Goal: Information Seeking & Learning: Understand process/instructions

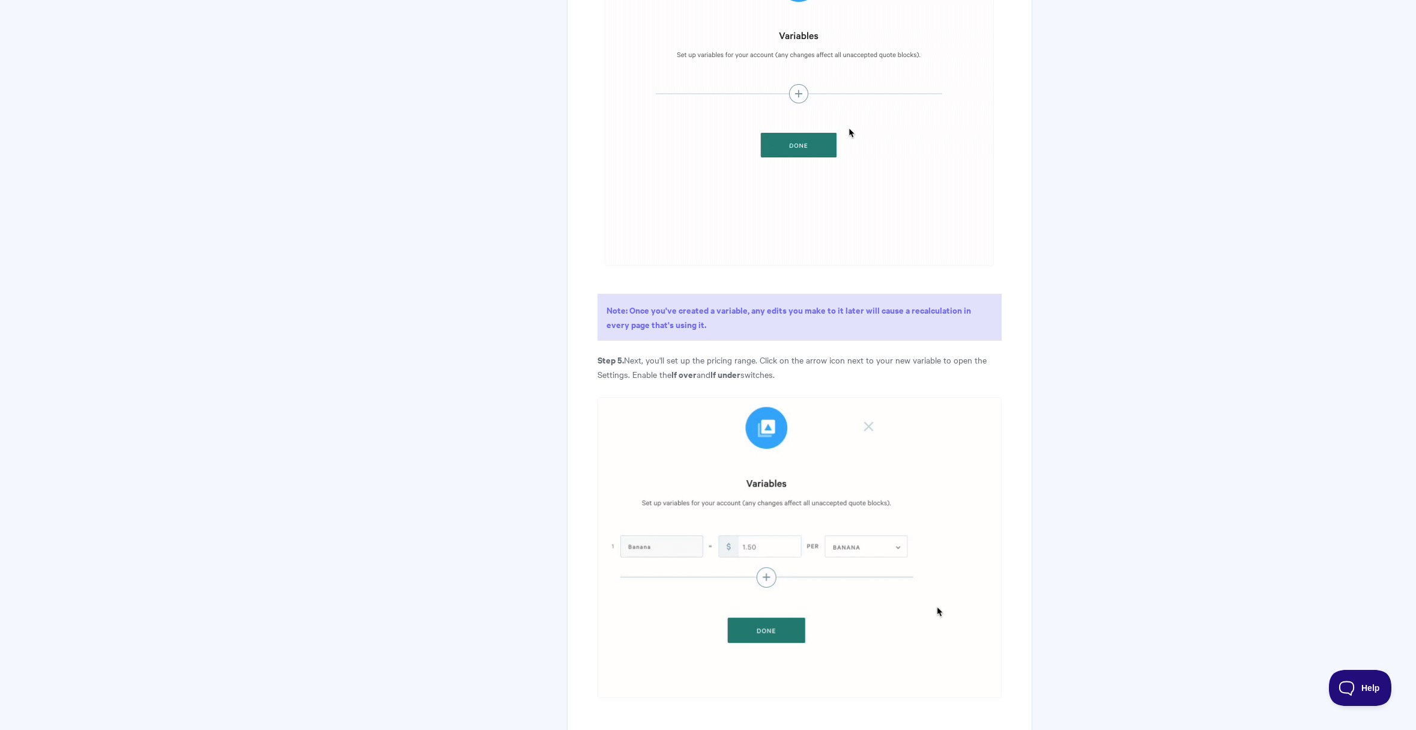
scroll to position [2203, 0]
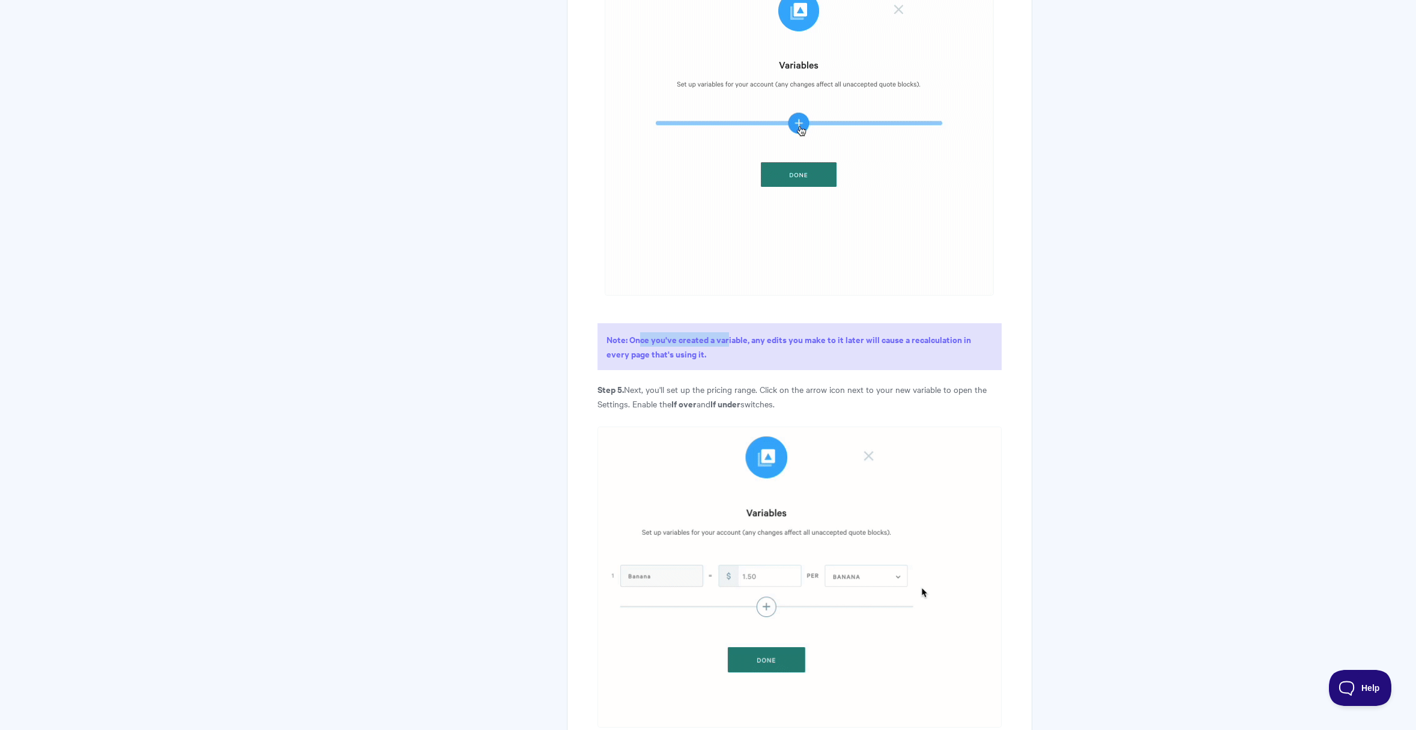
drag, startPoint x: 641, startPoint y: 353, endPoint x: 727, endPoint y: 349, distance: 86.6
click at [727, 349] on strong "Note: Once you've created a variable, any edits you make to it later will cause…" at bounding box center [789, 346] width 365 height 27
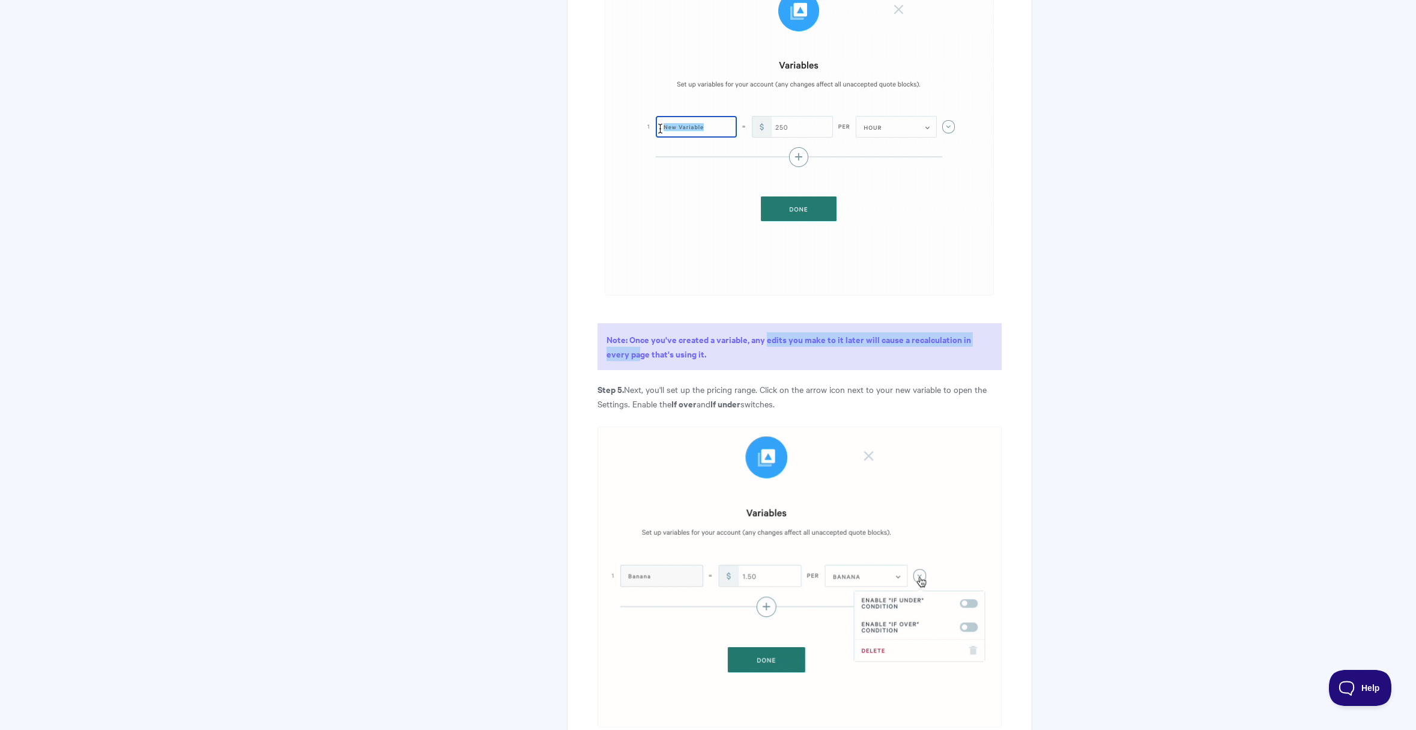
drag, startPoint x: 727, startPoint y: 349, endPoint x: 640, endPoint y: 364, distance: 89.0
click at [640, 360] on strong "Note: Once you've created a variable, any edits you make to it later will cause…" at bounding box center [789, 346] width 365 height 27
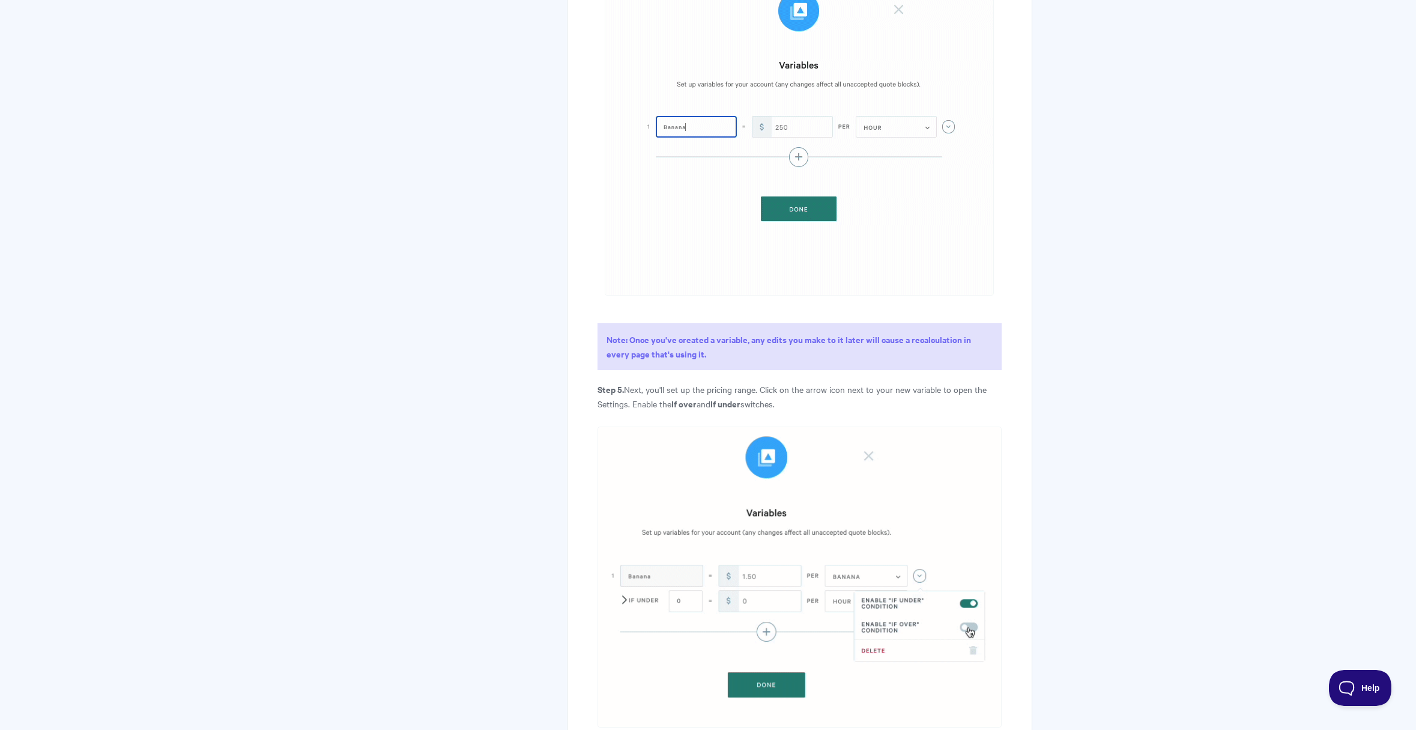
drag, startPoint x: 640, startPoint y: 364, endPoint x: 663, endPoint y: 363, distance: 22.8
click at [663, 360] on strong "Note: Once you've created a variable, any edits you make to it later will cause…" at bounding box center [789, 346] width 365 height 27
click at [689, 360] on strong "Note: Once you've created a variable, any edits you make to it later will cause…" at bounding box center [789, 346] width 365 height 27
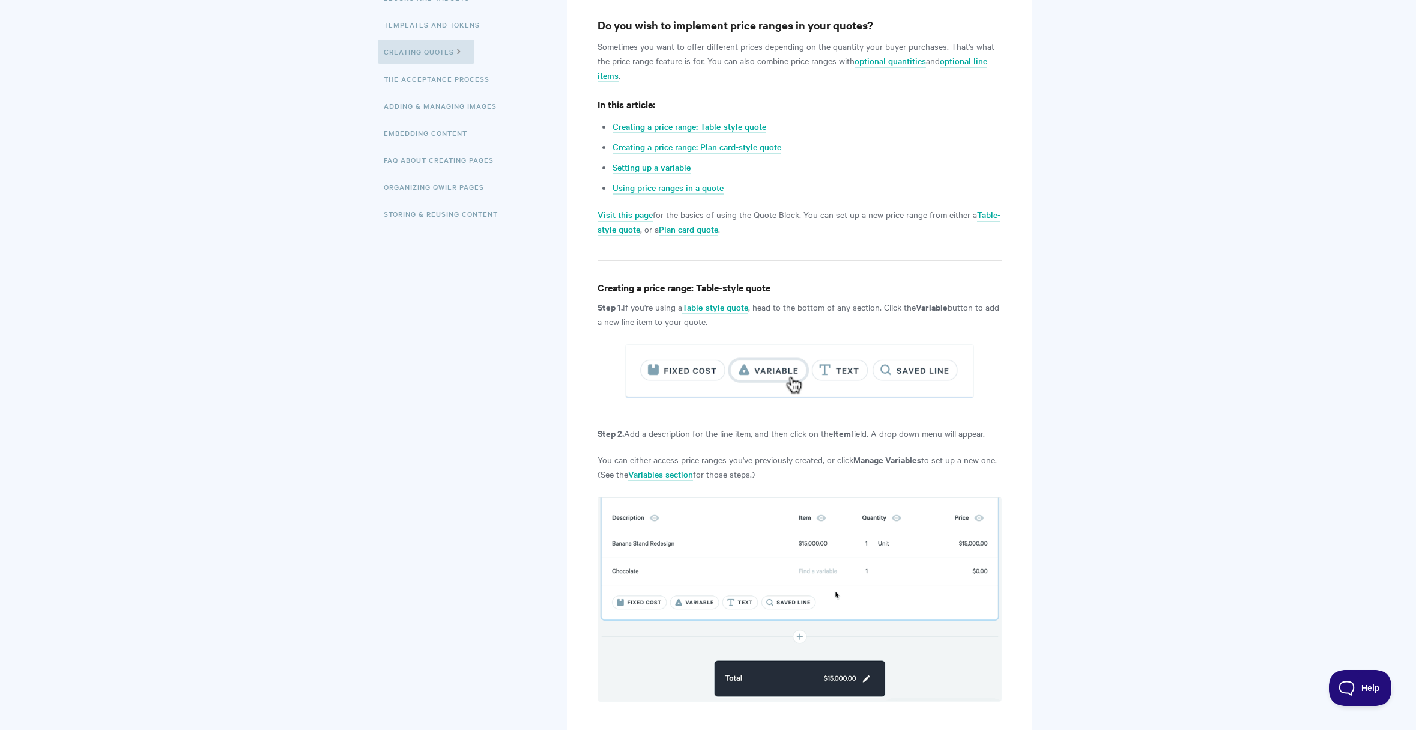
scroll to position [281, 0]
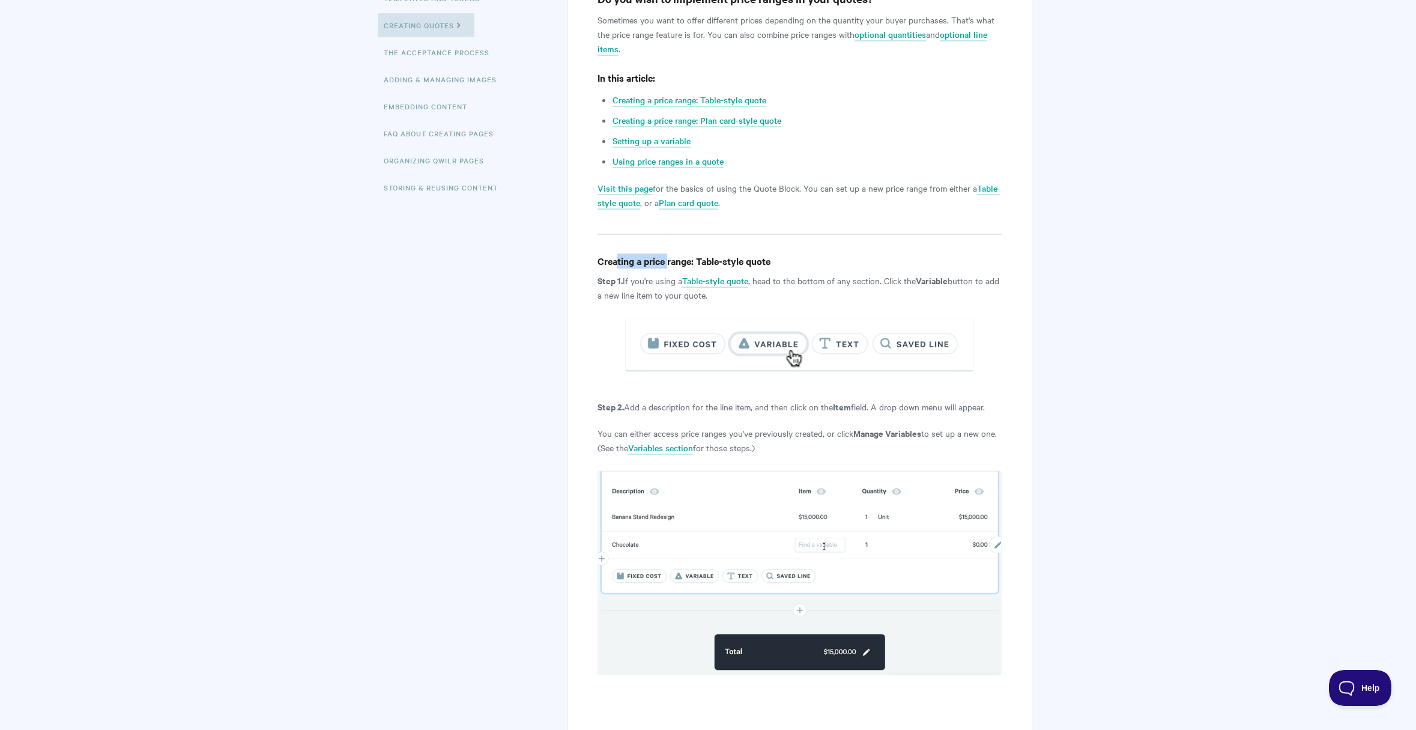
drag, startPoint x: 619, startPoint y: 261, endPoint x: 670, endPoint y: 262, distance: 50.5
click at [670, 262] on h4 "Creating a price range: Table-style quote" at bounding box center [800, 260] width 404 height 15
drag, startPoint x: 670, startPoint y: 262, endPoint x: 742, endPoint y: 259, distance: 72.1
click at [742, 259] on h4 "Creating a price range: Table-style quote" at bounding box center [800, 260] width 404 height 15
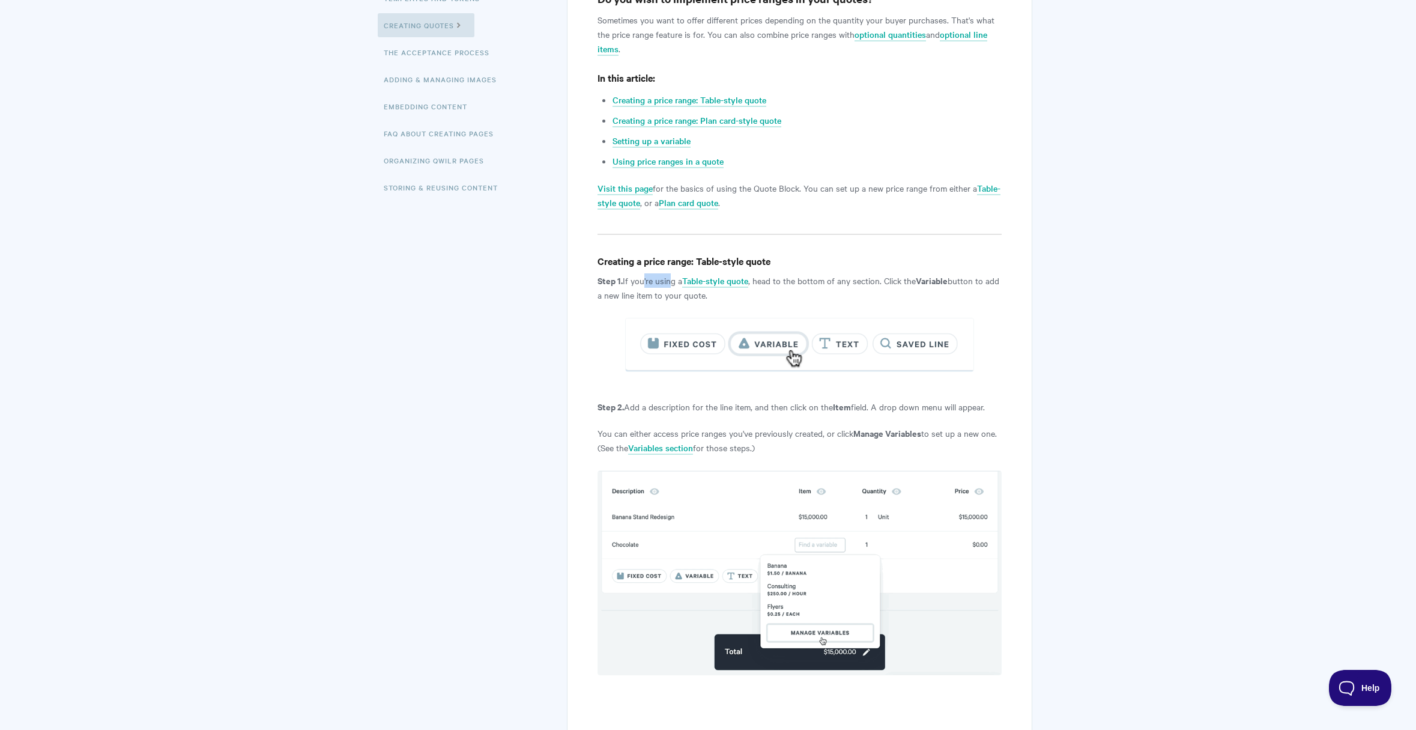
drag, startPoint x: 640, startPoint y: 281, endPoint x: 666, endPoint y: 280, distance: 26.5
click at [666, 280] on p "Step 1. If you're using a Table-style quote , head to the bottom of any section…" at bounding box center [800, 287] width 404 height 29
drag, startPoint x: 928, startPoint y: 278, endPoint x: 968, endPoint y: 278, distance: 39.6
click at [968, 278] on p "Step 1. If you're using a Table-style quote , head to the bottom of any section…" at bounding box center [800, 287] width 404 height 29
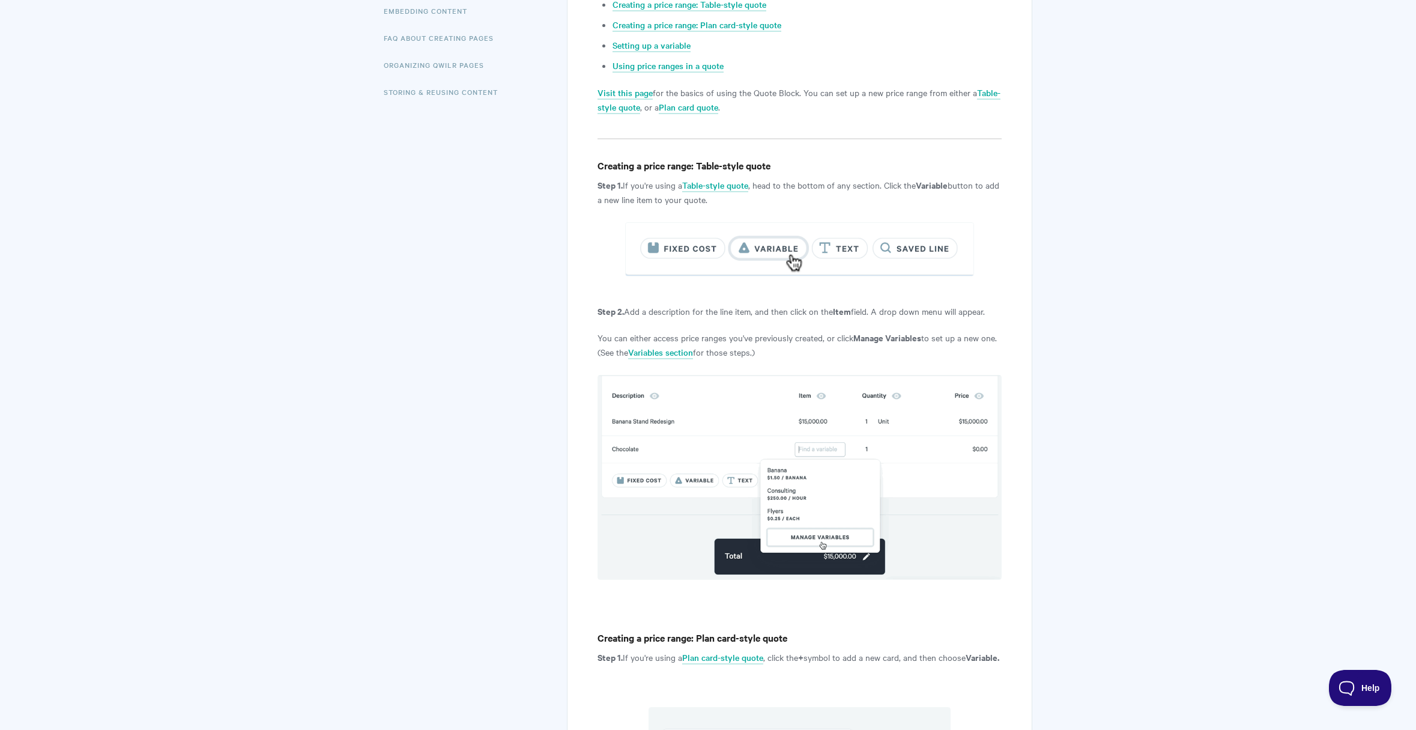
scroll to position [401, 0]
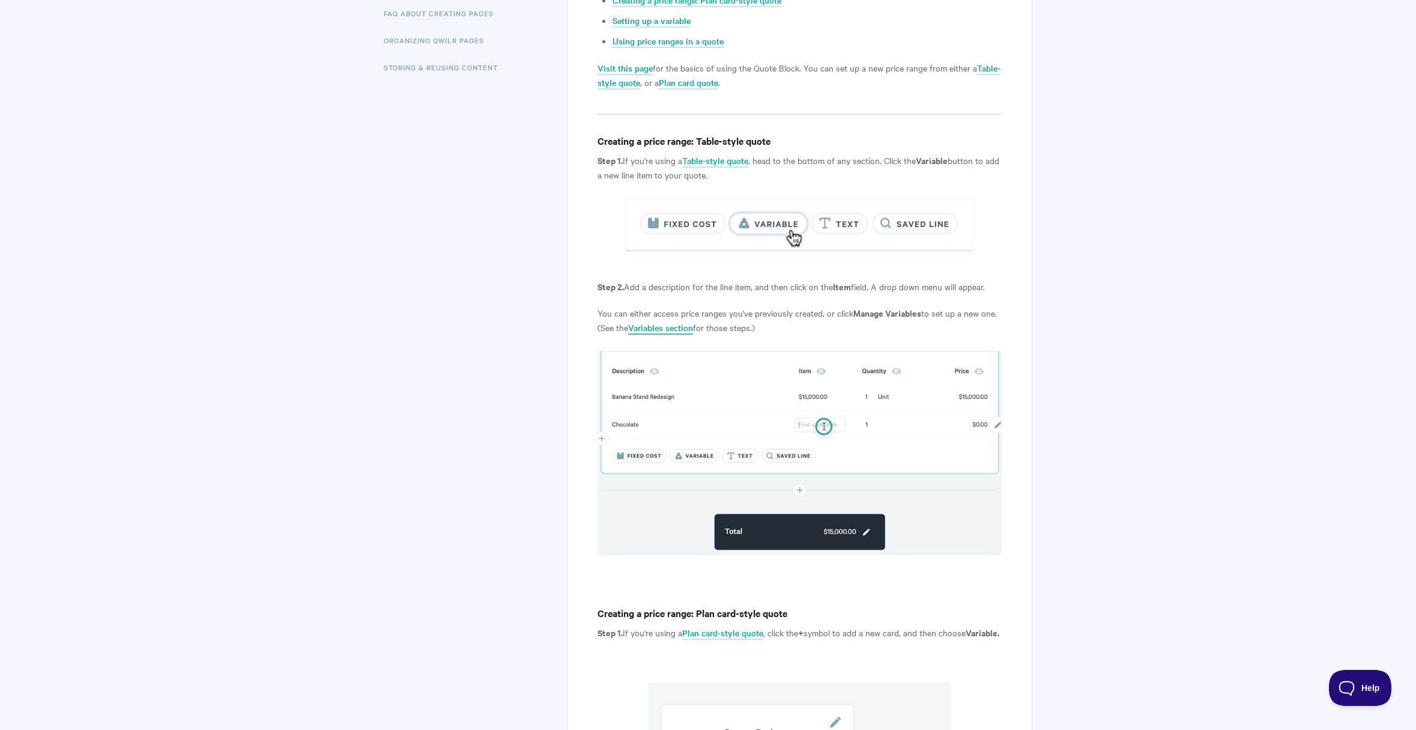
click at [660, 328] on link "Variables section" at bounding box center [660, 327] width 65 height 13
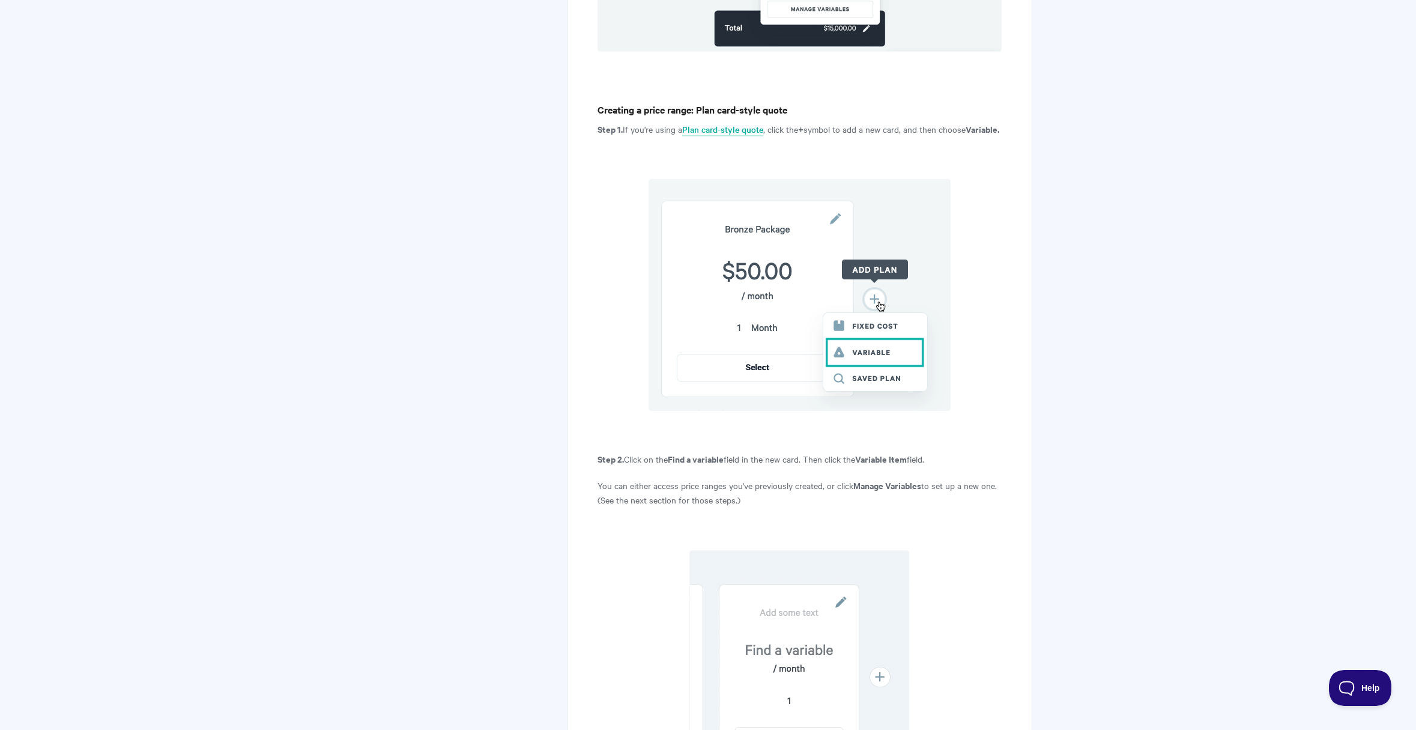
scroll to position [912, 0]
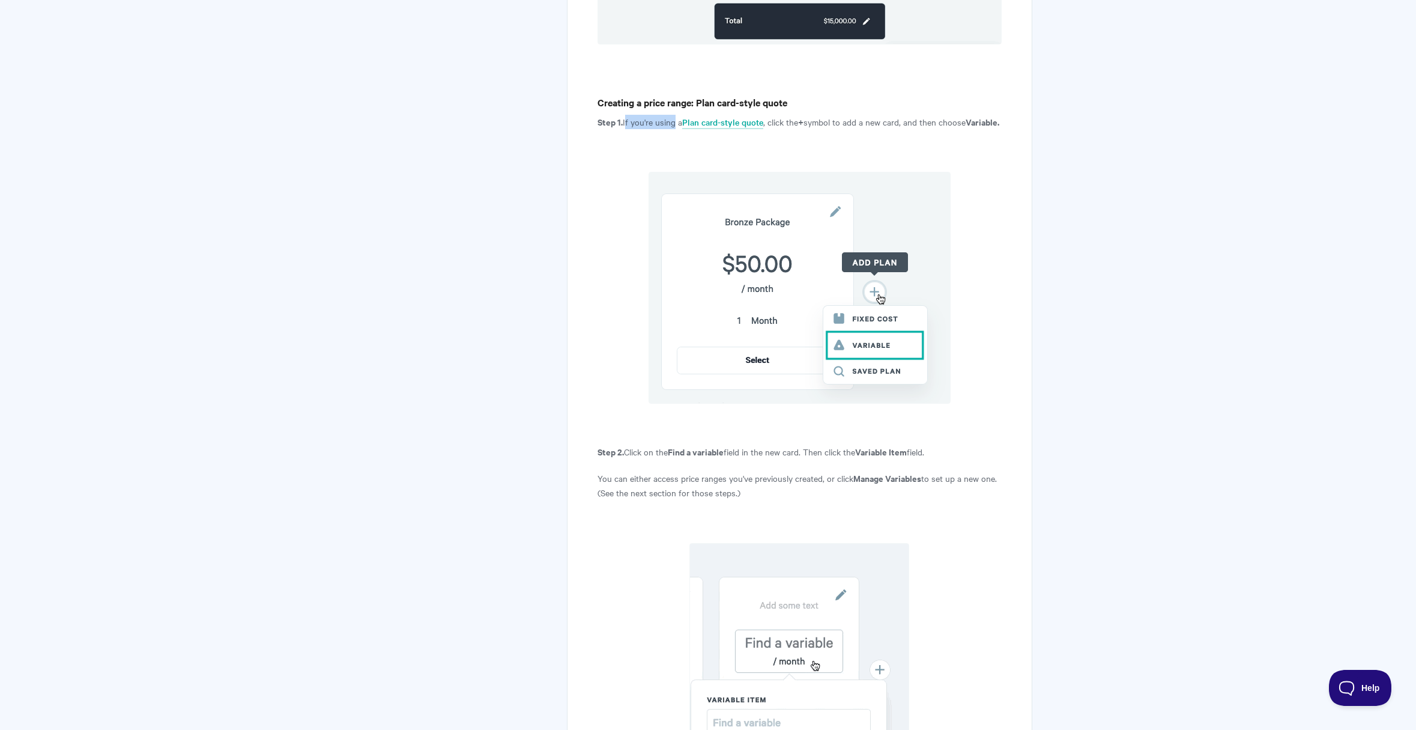
drag, startPoint x: 624, startPoint y: 118, endPoint x: 673, endPoint y: 120, distance: 49.3
click at [673, 120] on p "Step 1. If you're using a Plan card-style quote , click the + symbol to add a n…" at bounding box center [800, 122] width 404 height 14
drag, startPoint x: 673, startPoint y: 120, endPoint x: 624, endPoint y: 135, distance: 51.5
click at [966, 128] on strong "Variable." at bounding box center [983, 121] width 34 height 13
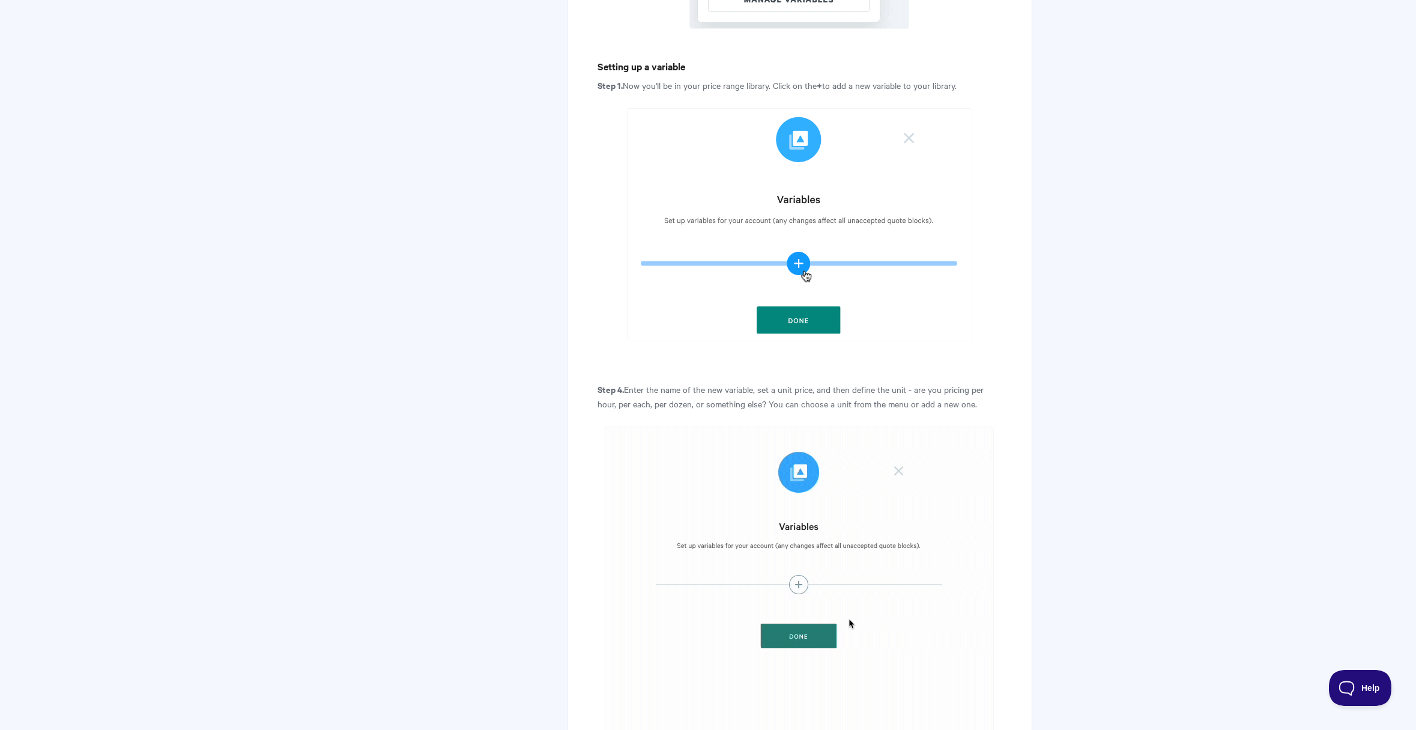
scroll to position [1753, 0]
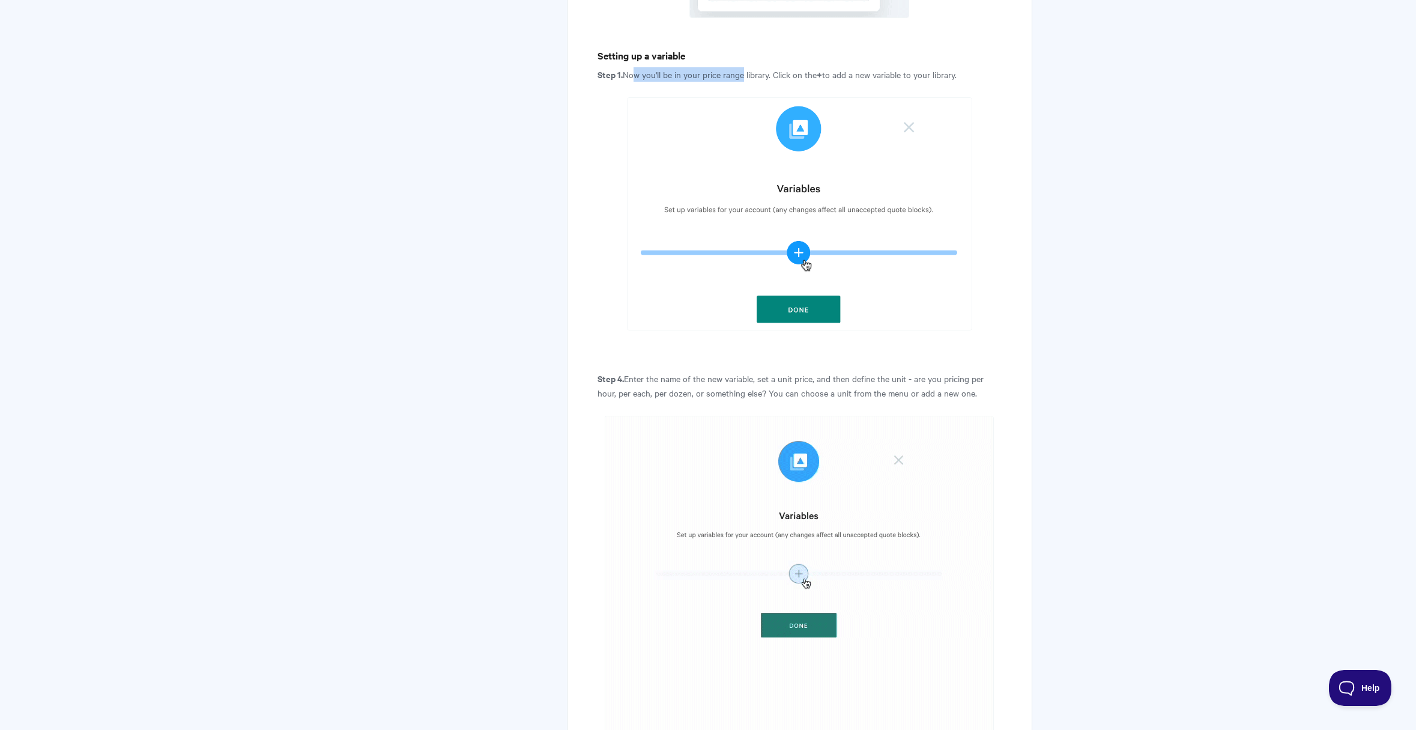
drag, startPoint x: 632, startPoint y: 89, endPoint x: 742, endPoint y: 90, distance: 109.3
click at [742, 82] on p "Step 1. Now you'll be in your price range library. Click on the + to add a new …" at bounding box center [800, 74] width 404 height 14
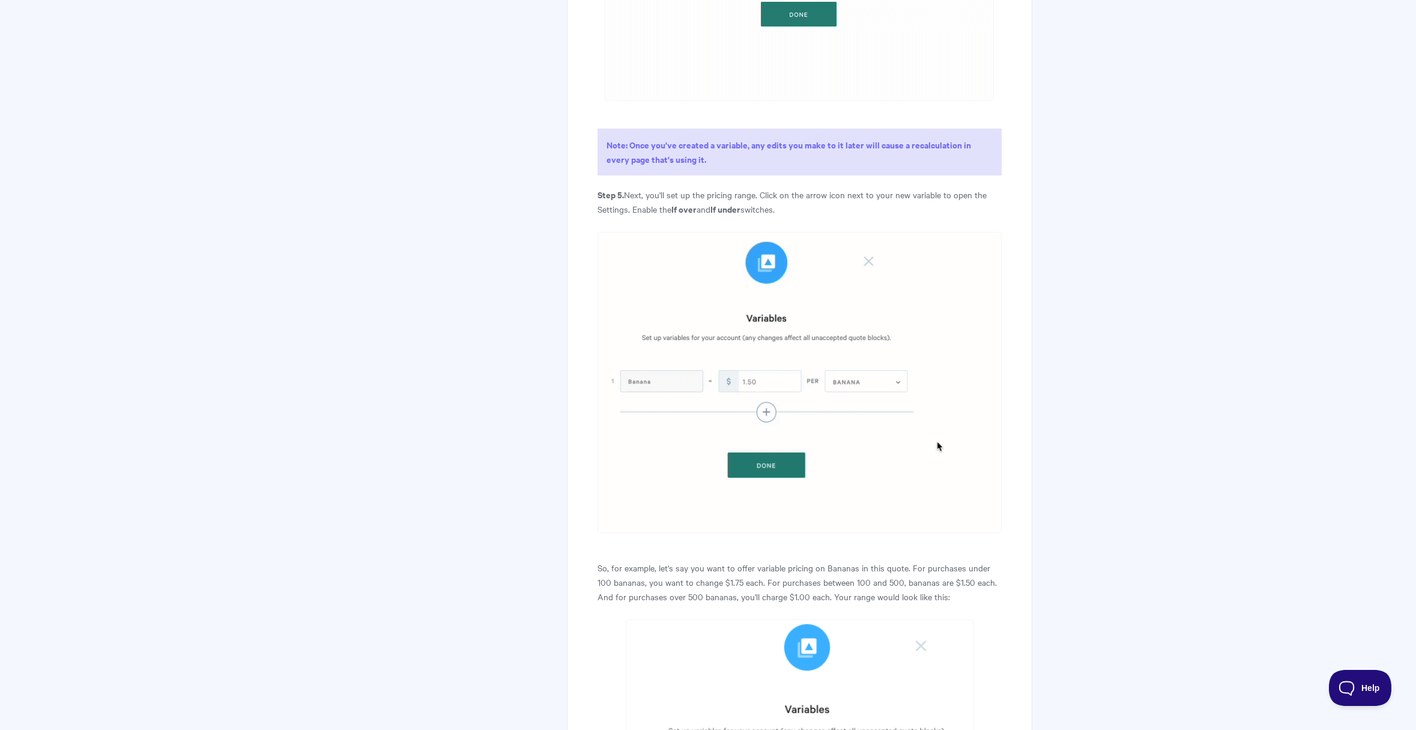
scroll to position [2413, 0]
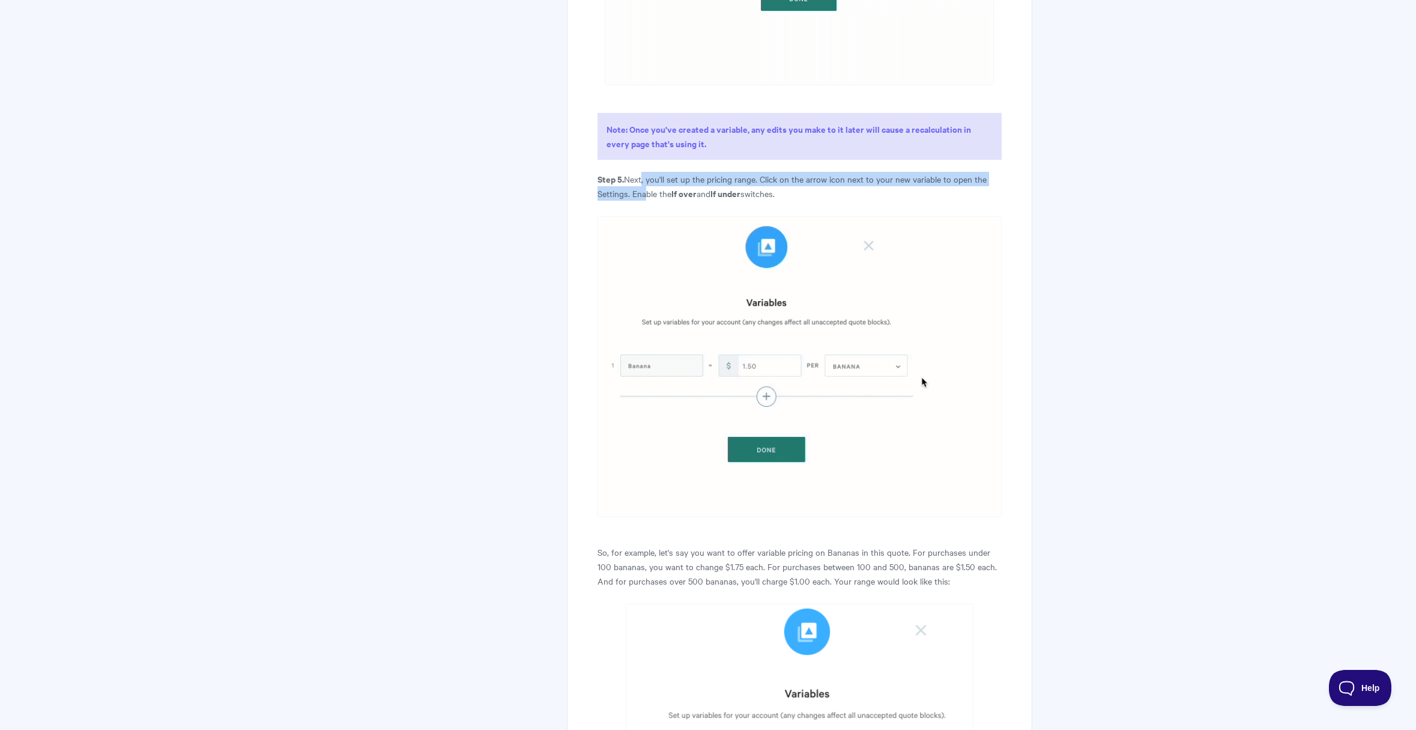
drag, startPoint x: 644, startPoint y: 192, endPoint x: 646, endPoint y: 206, distance: 13.9
click at [646, 201] on p "Step 5. Next, you'll set up the pricing range. Click on the arrow icon next to …" at bounding box center [800, 186] width 404 height 29
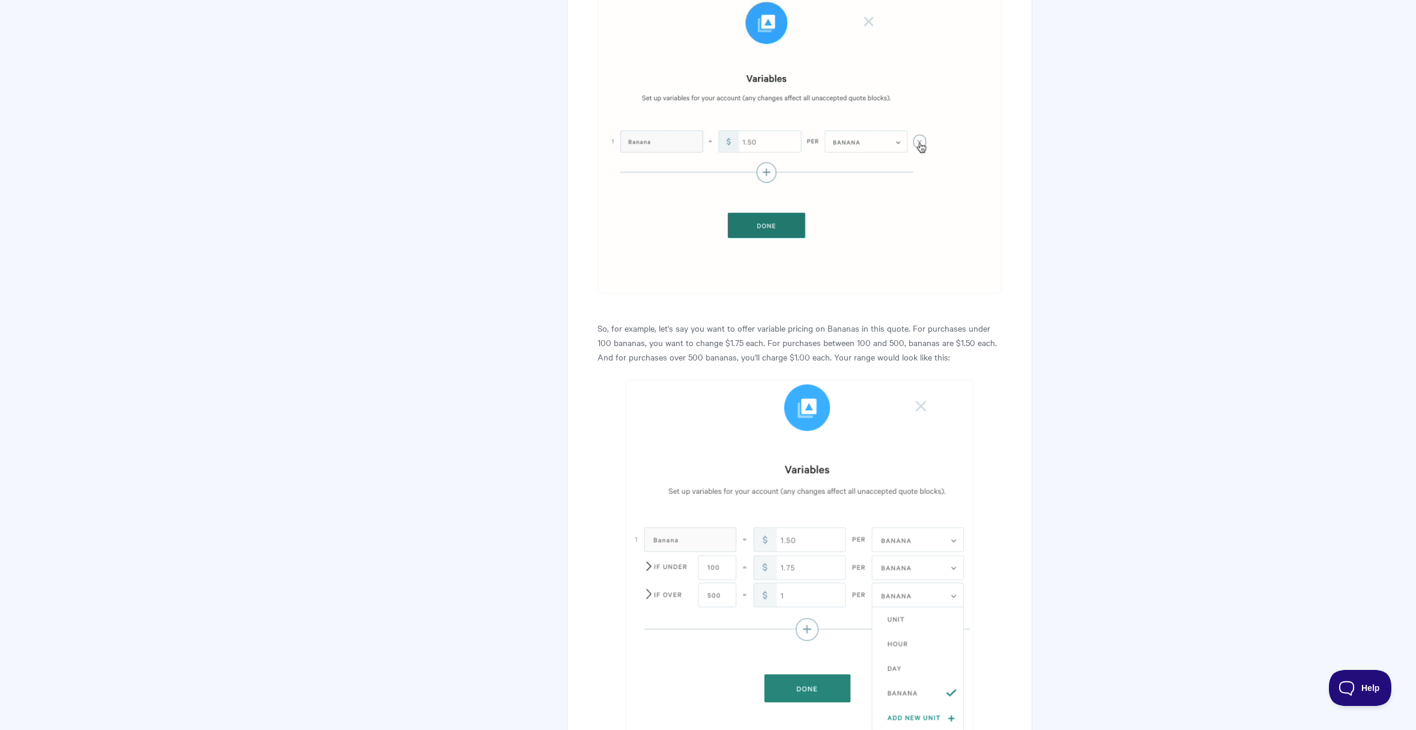
scroll to position [2654, 0]
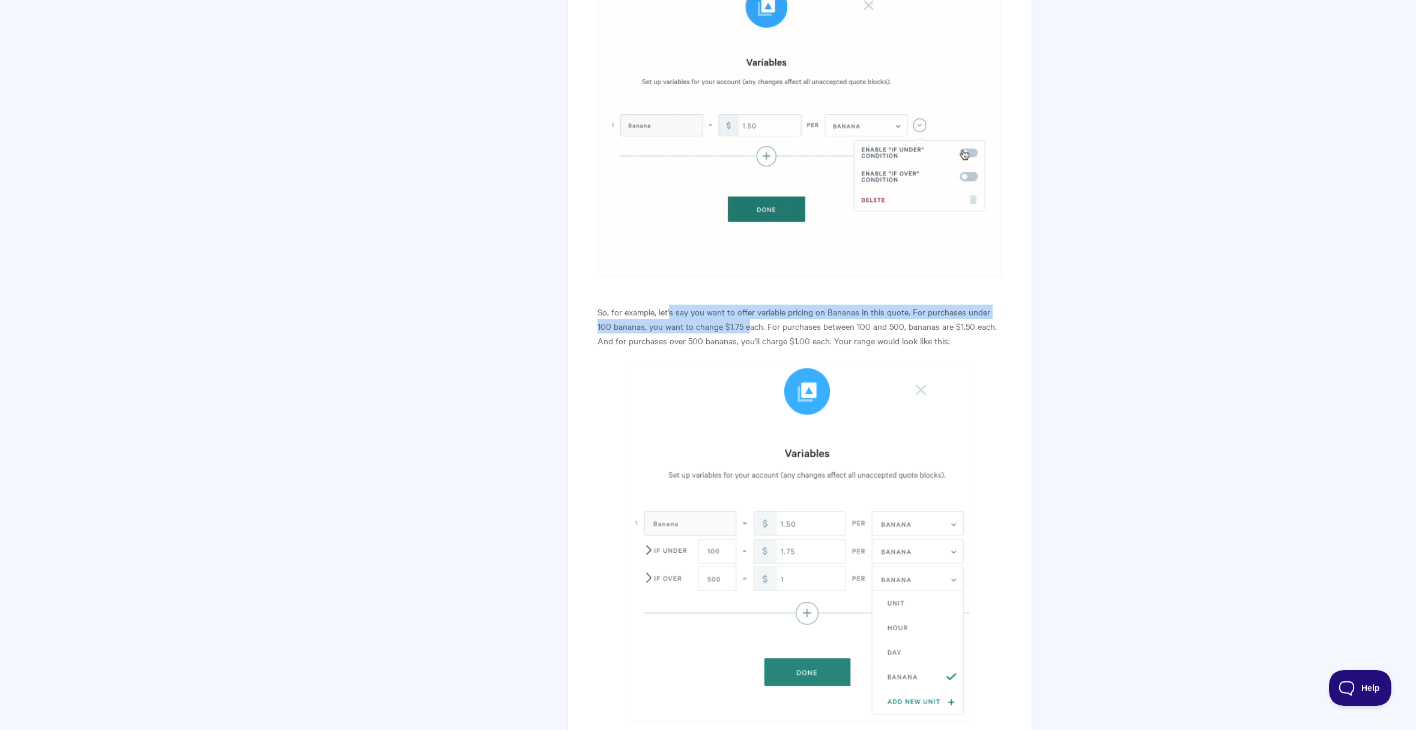
drag, startPoint x: 675, startPoint y: 326, endPoint x: 732, endPoint y: 338, distance: 57.9
click at [732, 338] on p "So, for example, let's say you want to offer variable pricing on Bananas in thi…" at bounding box center [800, 326] width 404 height 43
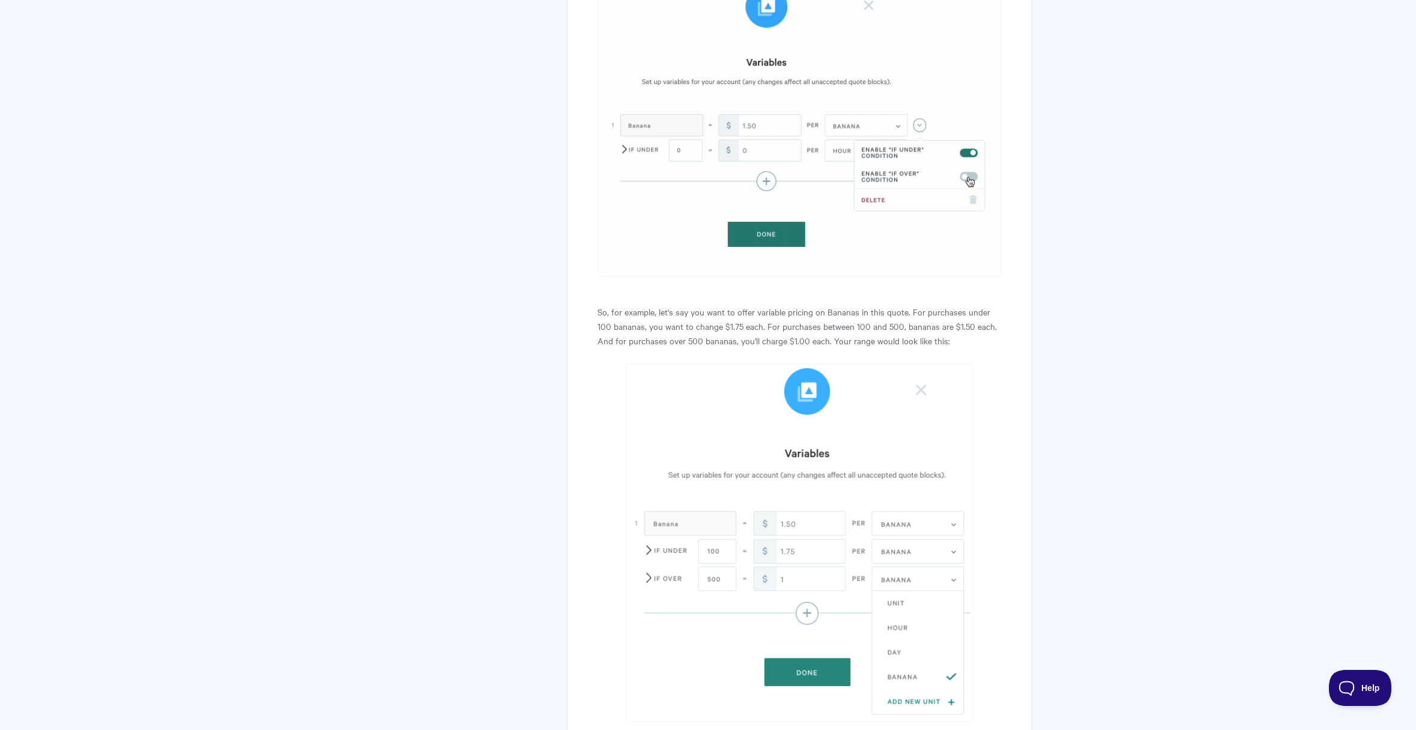
drag, startPoint x: 732, startPoint y: 338, endPoint x: 803, endPoint y: 339, distance: 71.5
click at [803, 339] on p "So, for example, let's say you want to offer variable pricing on Bananas in thi…" at bounding box center [800, 326] width 404 height 43
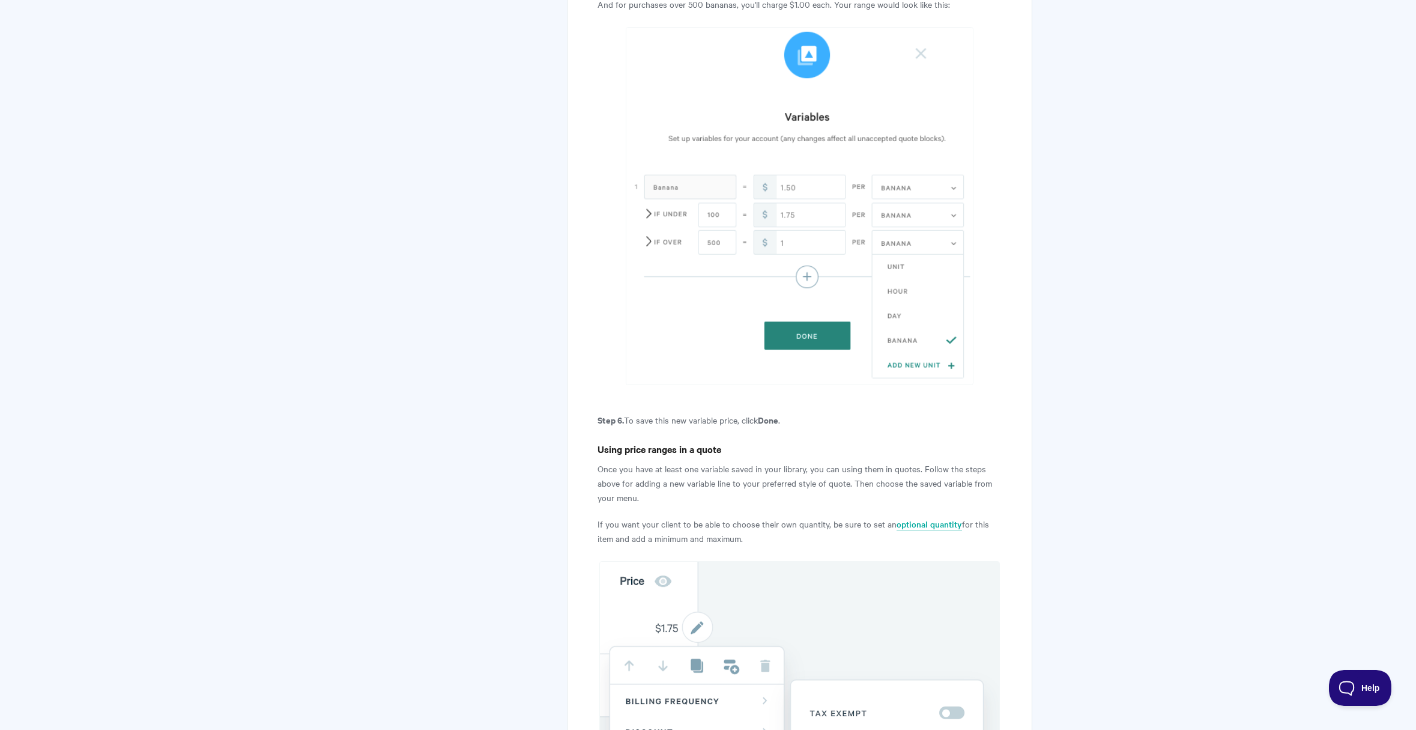
scroll to position [2984, 0]
